Goal: Entertainment & Leisure: Consume media (video, audio)

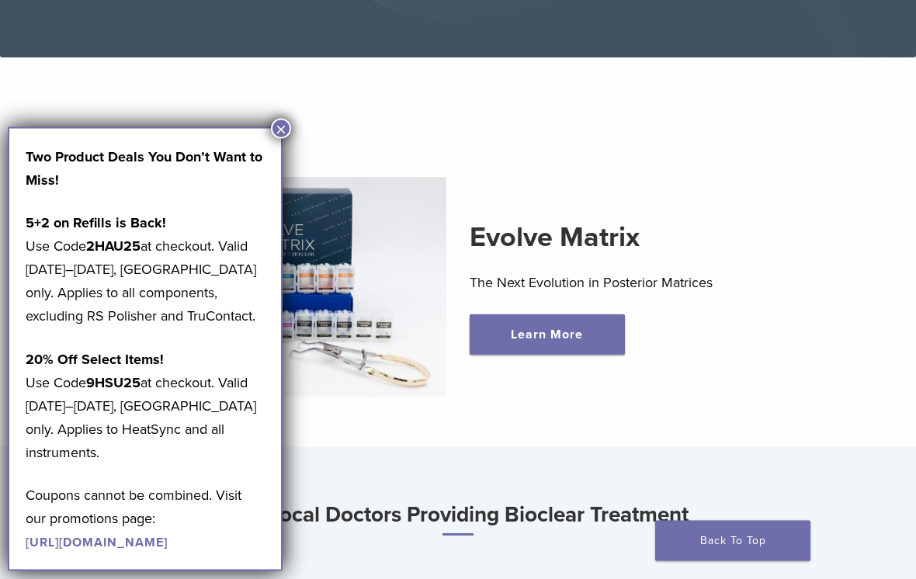
scroll to position [332, 0]
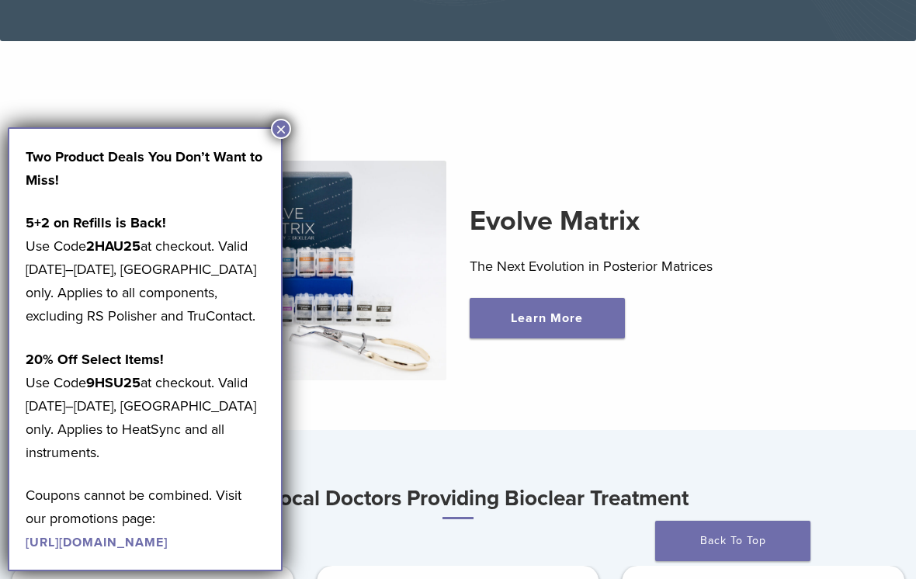
click at [276, 126] on button "×" at bounding box center [281, 129] width 20 height 20
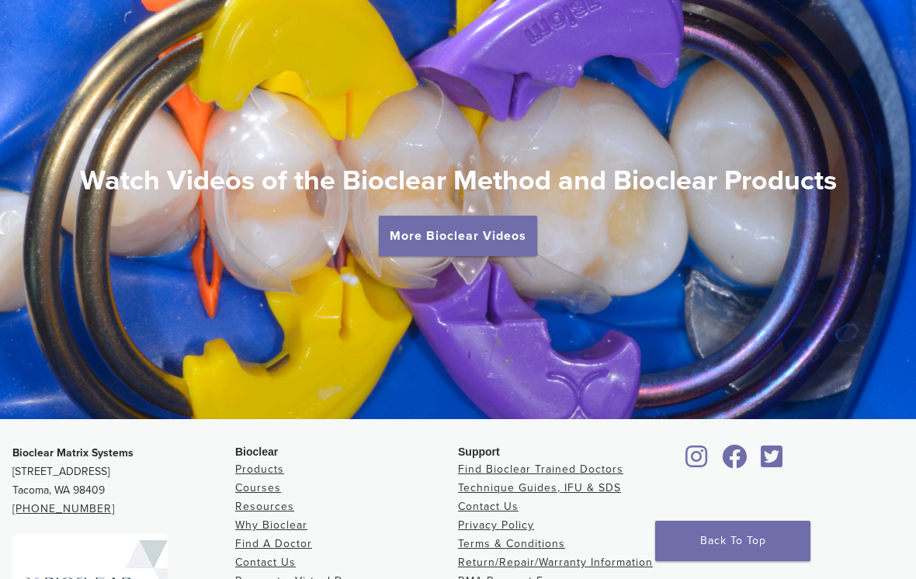
scroll to position [2707, 0]
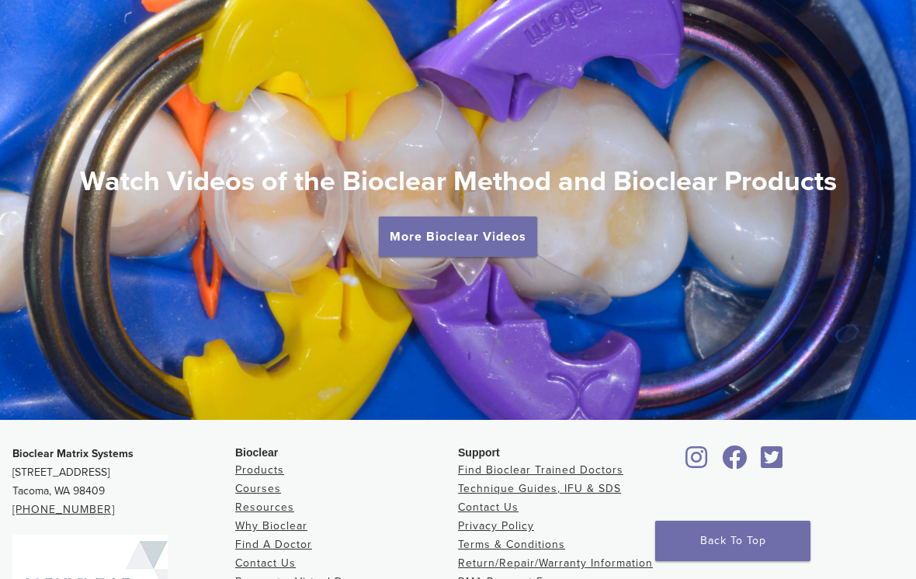
click at [445, 198] on h2 "Watch Videos of the Bioclear Method and Bioclear Products" at bounding box center [458, 181] width 916 height 37
click at [479, 245] on link "More Bioclear Videos" at bounding box center [458, 237] width 158 height 40
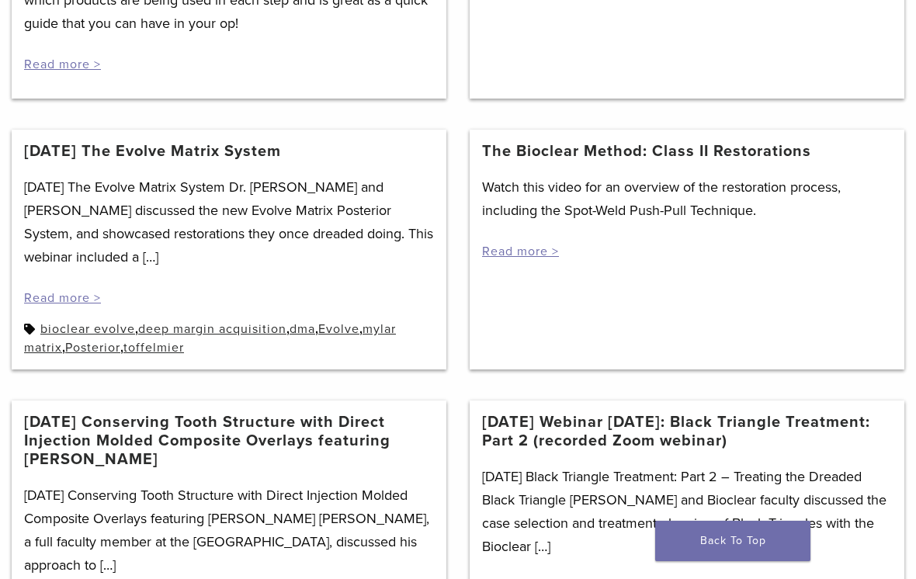
scroll to position [653, 0]
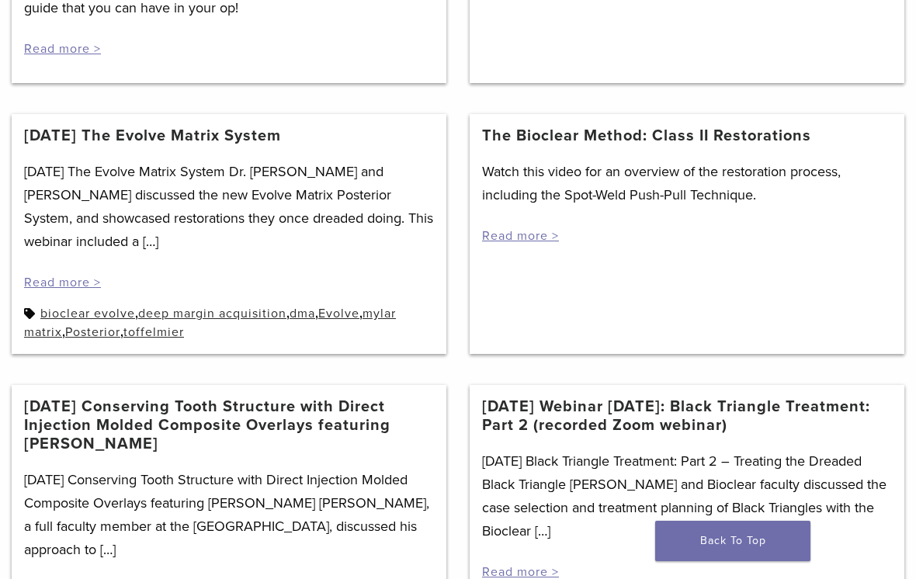
click at [687, 328] on div "The Bioclear Method: Class II Restorations Watch this video for an overview of …" at bounding box center [687, 234] width 435 height 240
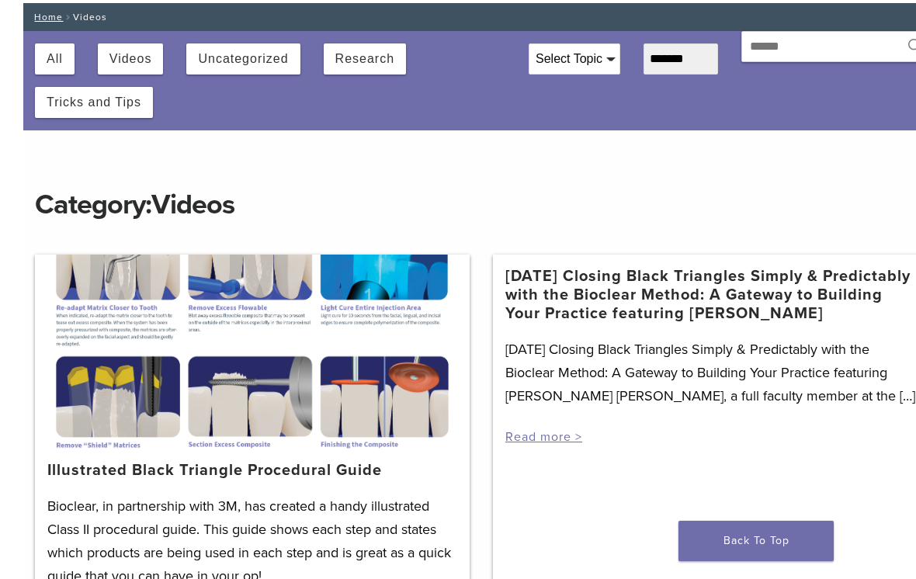
scroll to position [0, 0]
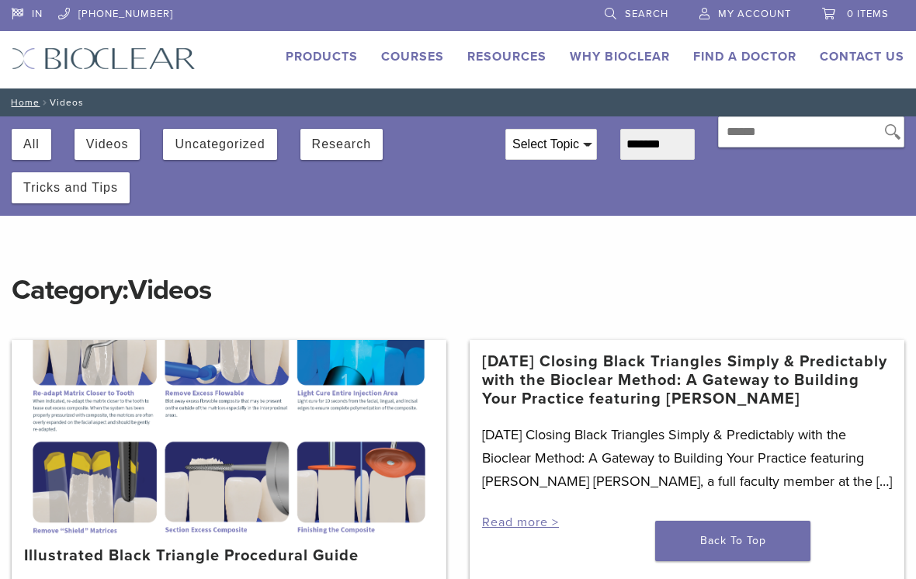
click at [359, 433] on div at bounding box center [229, 437] width 435 height 194
click at [99, 131] on button "Videos" at bounding box center [107, 144] width 43 height 31
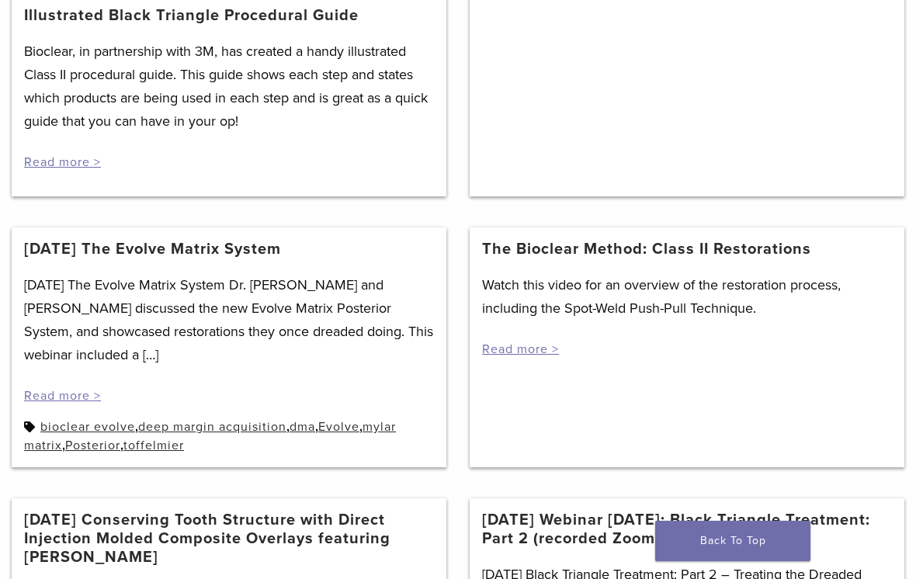
scroll to position [625, 0]
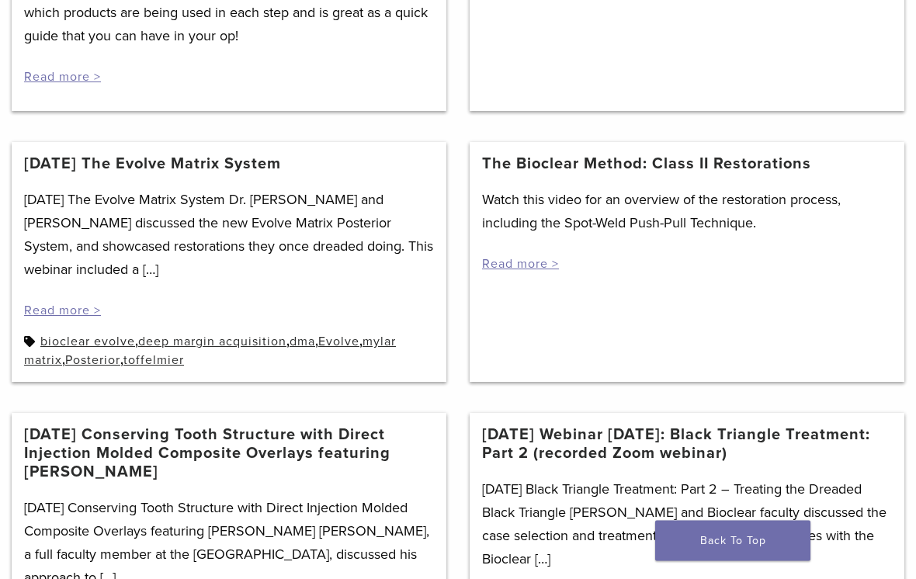
click at [295, 147] on div "4/7/2021 The Evolve Matrix System 4/7/2021 The Evolve Matrix System Dr. David C…" at bounding box center [229, 263] width 435 height 240
click at [289, 181] on header "[DATE] The Evolve Matrix System" at bounding box center [229, 171] width 410 height 33
click at [319, 220] on p "4/7/2021 The Evolve Matrix System Dr. David Clark and Dr. Nikhil Sethi discusse…" at bounding box center [229, 235] width 410 height 93
click at [52, 318] on link "Read more >" at bounding box center [62, 311] width 77 height 16
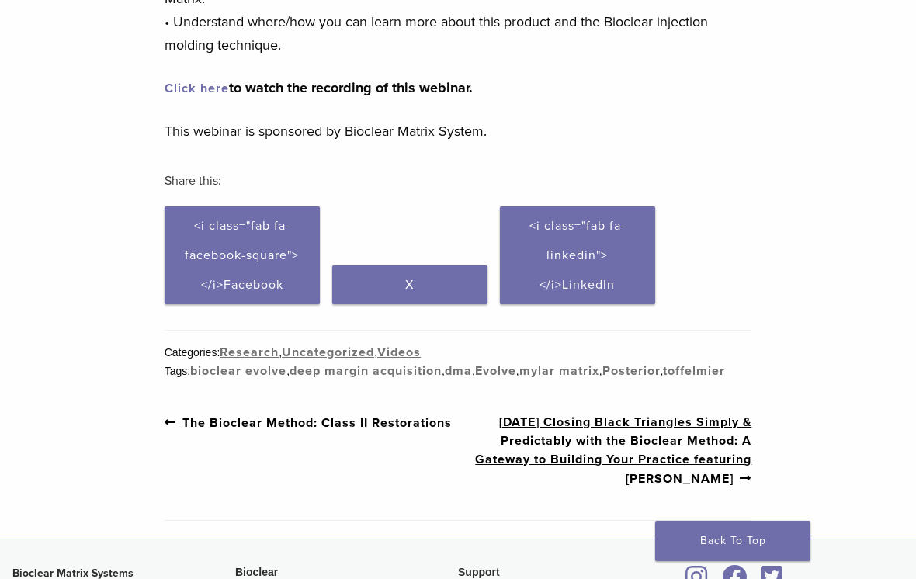
scroll to position [403, 0]
click at [202, 44] on div "[DATE] The Evolve Matrix System Dr. [PERSON_NAME] and [PERSON_NAME] discussed t…" at bounding box center [459, 13] width 588 height 599
click at [195, 77] on p "Click here to watch the recording of this webinar." at bounding box center [459, 88] width 588 height 23
click at [210, 81] on link "Click here" at bounding box center [197, 89] width 64 height 16
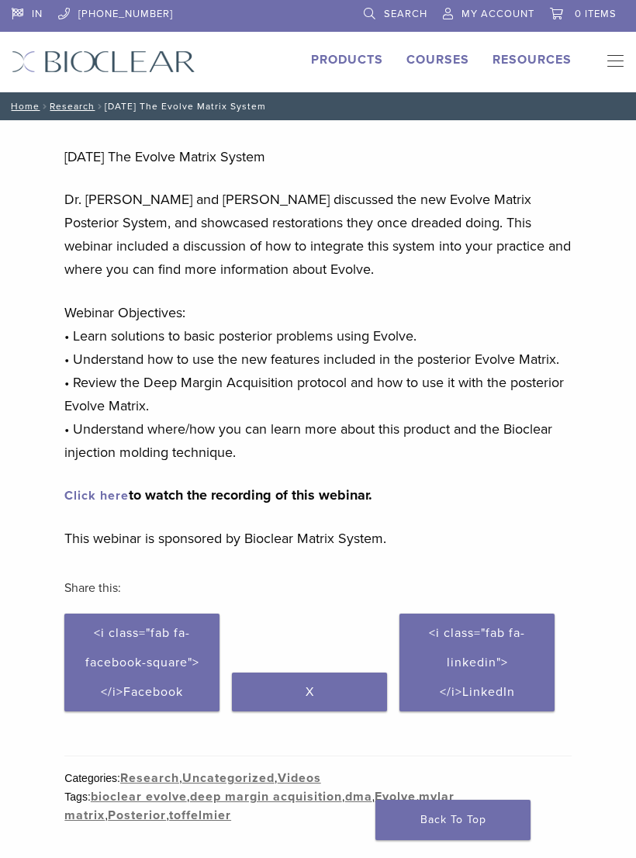
scroll to position [33, 0]
